Goal: Task Accomplishment & Management: Manage account settings

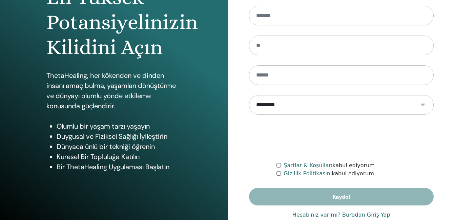
scroll to position [105, 0]
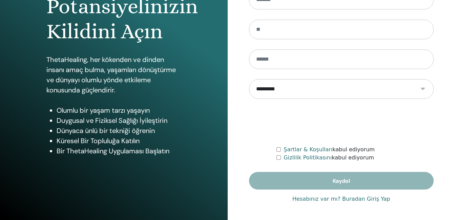
click at [370, 199] on link "Hesabınız var mı? Buradan Giriş Yap" at bounding box center [342, 199] width 98 height 8
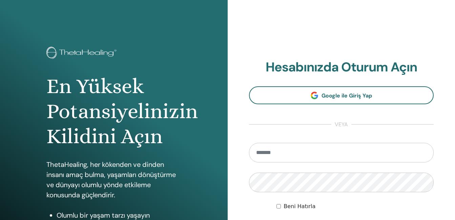
click at [277, 172] on form "Beni Hatırla Oturum Aç" at bounding box center [341, 191] width 185 height 96
click at [280, 159] on input "email" at bounding box center [341, 153] width 185 height 20
type input "**********"
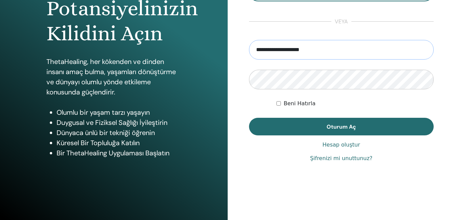
scroll to position [105, 0]
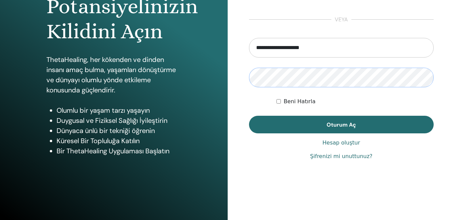
click at [249, 116] on button "Oturum Aç" at bounding box center [341, 125] width 185 height 18
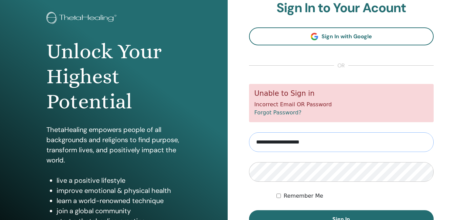
scroll to position [68, 0]
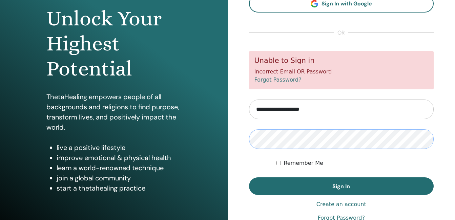
click at [249, 178] on button "Sign In" at bounding box center [341, 187] width 185 height 18
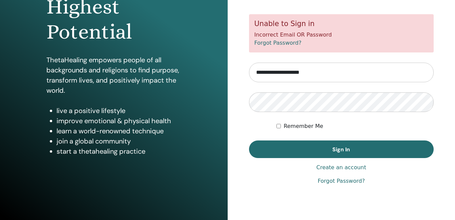
scroll to position [105, 0]
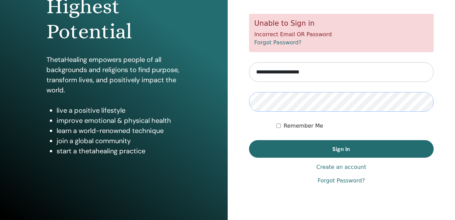
click at [249, 140] on button "Sign In" at bounding box center [341, 149] width 185 height 18
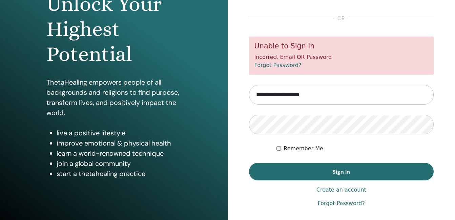
scroll to position [102, 0]
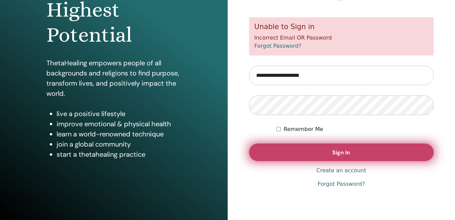
click at [345, 152] on span "Sign In" at bounding box center [342, 152] width 18 height 7
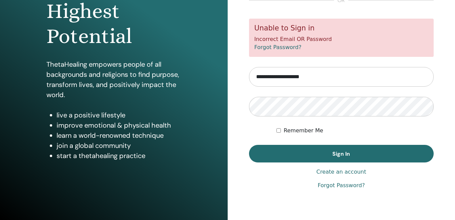
scroll to position [102, 0]
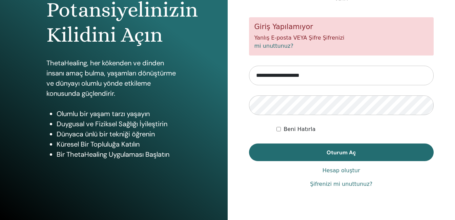
click at [336, 183] on link "Şifrenizi mi unuttunuz?" at bounding box center [341, 184] width 62 height 8
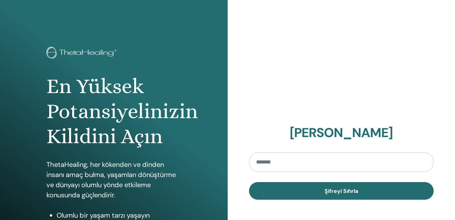
click at [309, 162] on input "email" at bounding box center [341, 163] width 185 height 20
type input "**********"
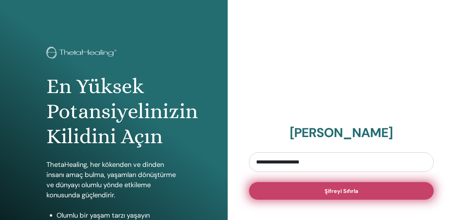
click at [331, 193] on span "Şifreyi Sıfırla" at bounding box center [342, 191] width 34 height 7
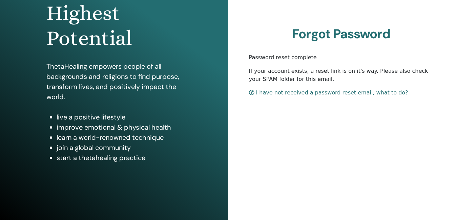
scroll to position [105, 0]
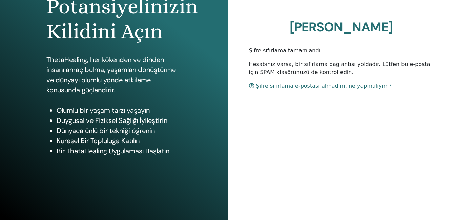
click at [335, 89] on font "Şifre sıfırlama e-postası almadım, ne yapmalıyım?" at bounding box center [324, 86] width 136 height 6
